Goal: Information Seeking & Learning: Learn about a topic

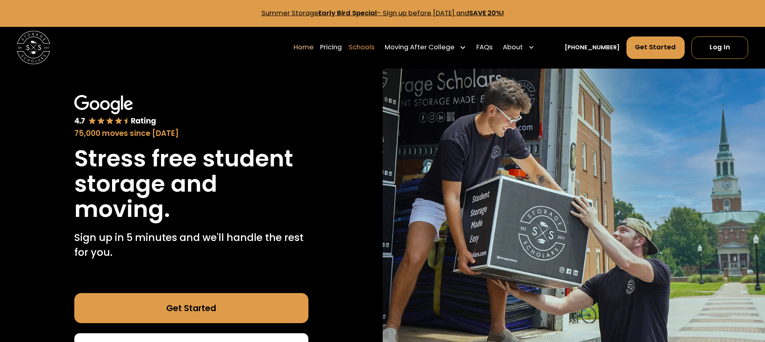
click at [365, 46] on link "Schools" at bounding box center [361, 47] width 26 height 23
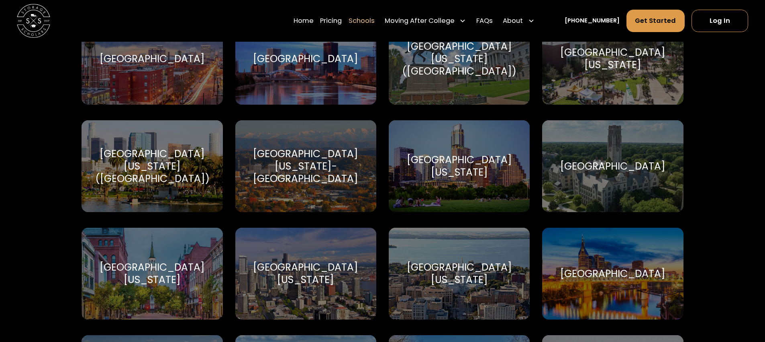
scroll to position [4737, 0]
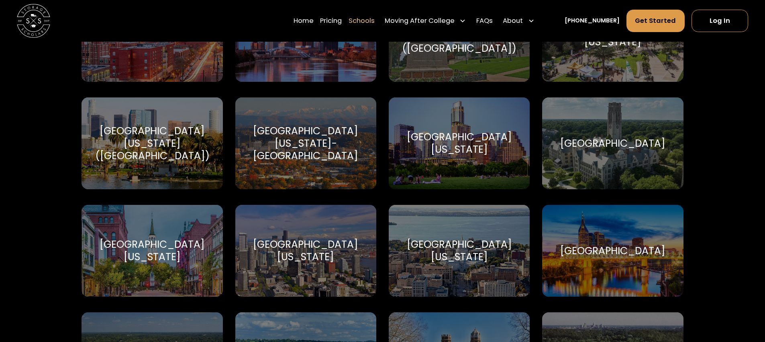
click at [332, 135] on div "[GEOGRAPHIC_DATA][US_STATE]-[GEOGRAPHIC_DATA]" at bounding box center [305, 144] width 121 height 38
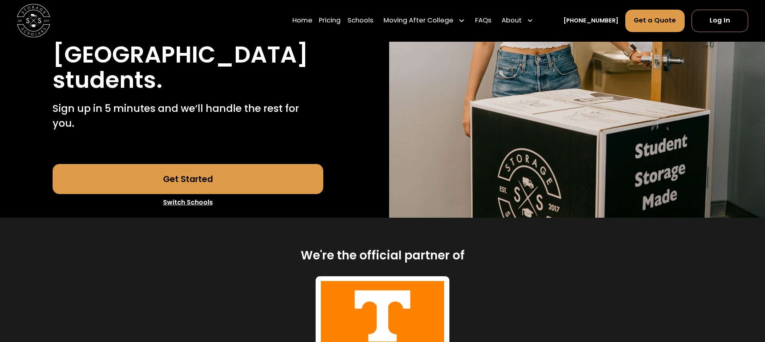
scroll to position [201, 0]
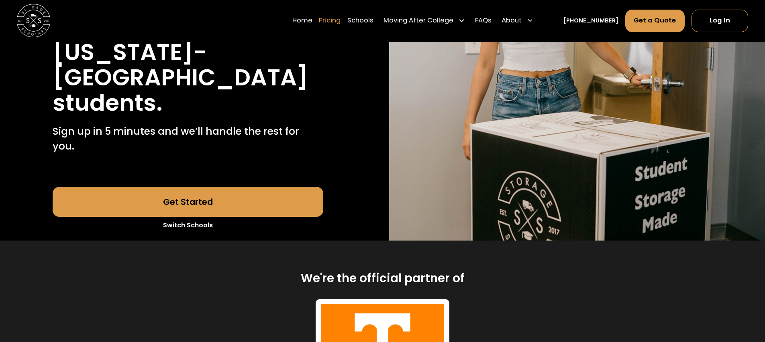
click at [340, 21] on link "Pricing" at bounding box center [330, 20] width 22 height 23
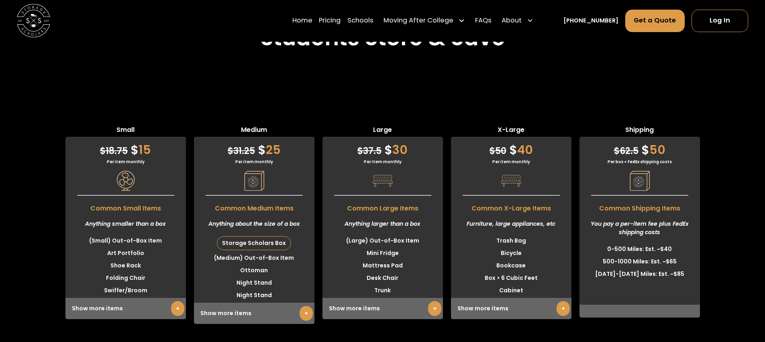
scroll to position [2185, 0]
